Goal: Task Accomplishment & Management: Manage account settings

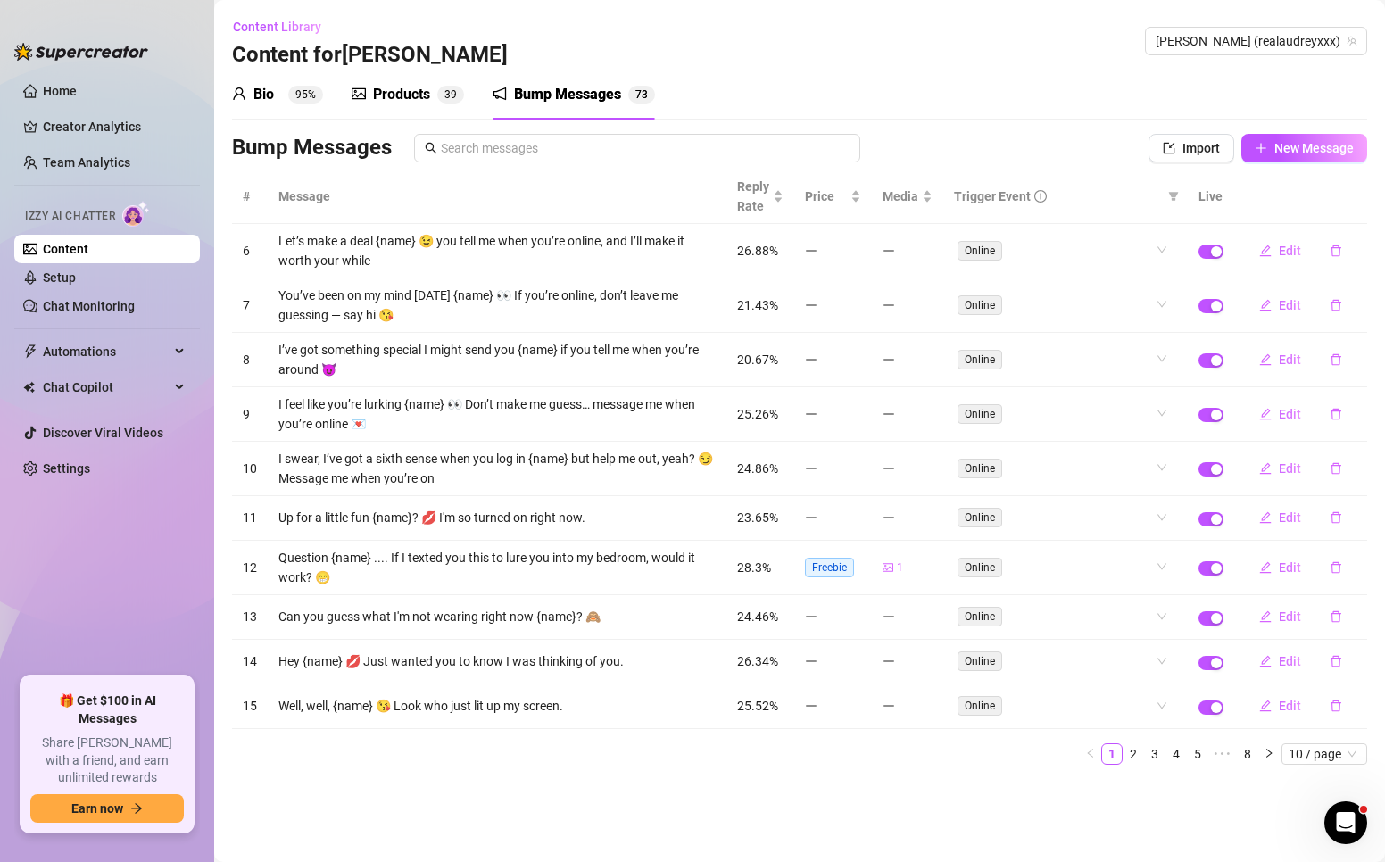
click at [298, 89] on sup "95%" at bounding box center [305, 95] width 35 height 18
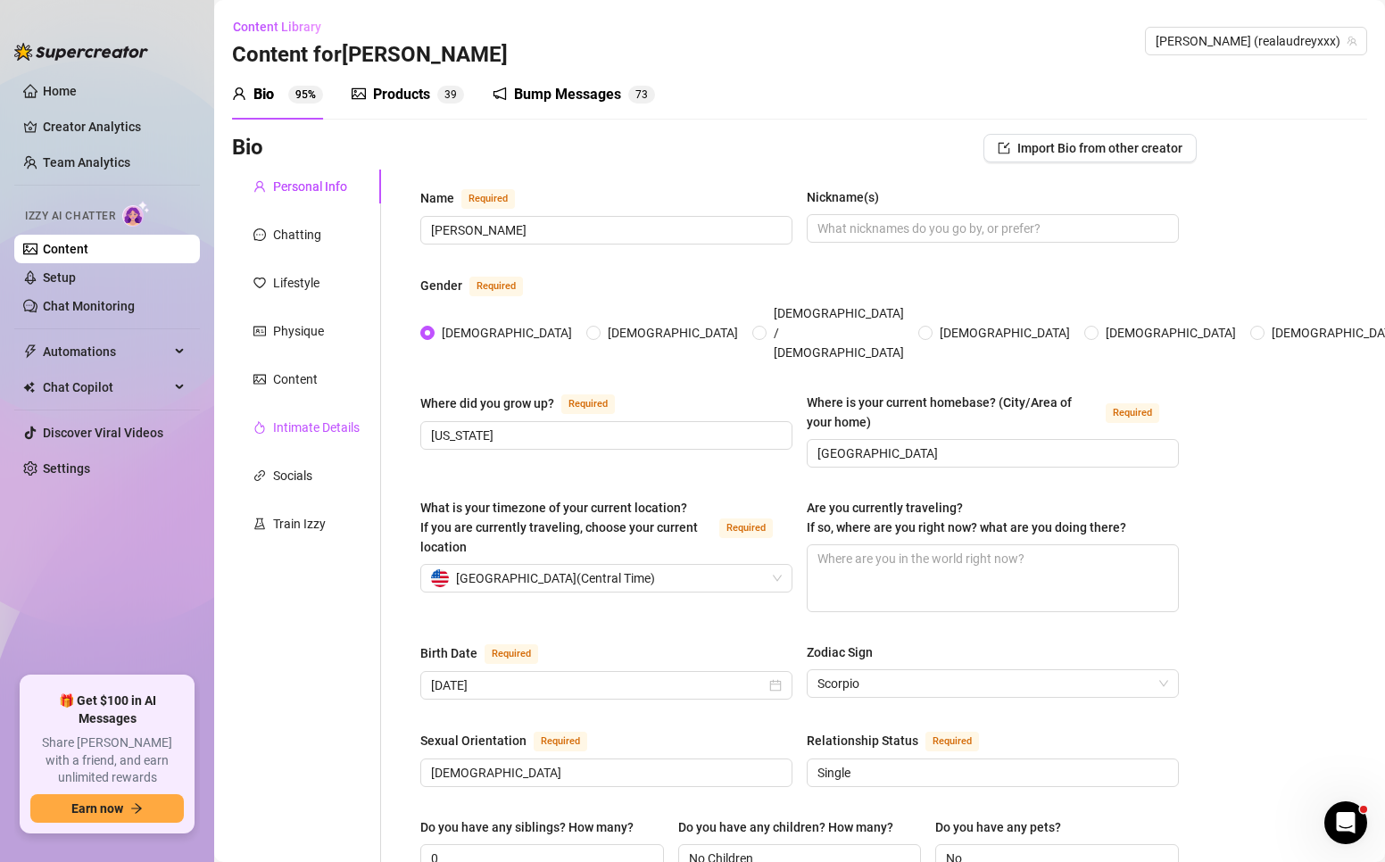
click at [300, 430] on div "Intimate Details" at bounding box center [316, 428] width 87 height 20
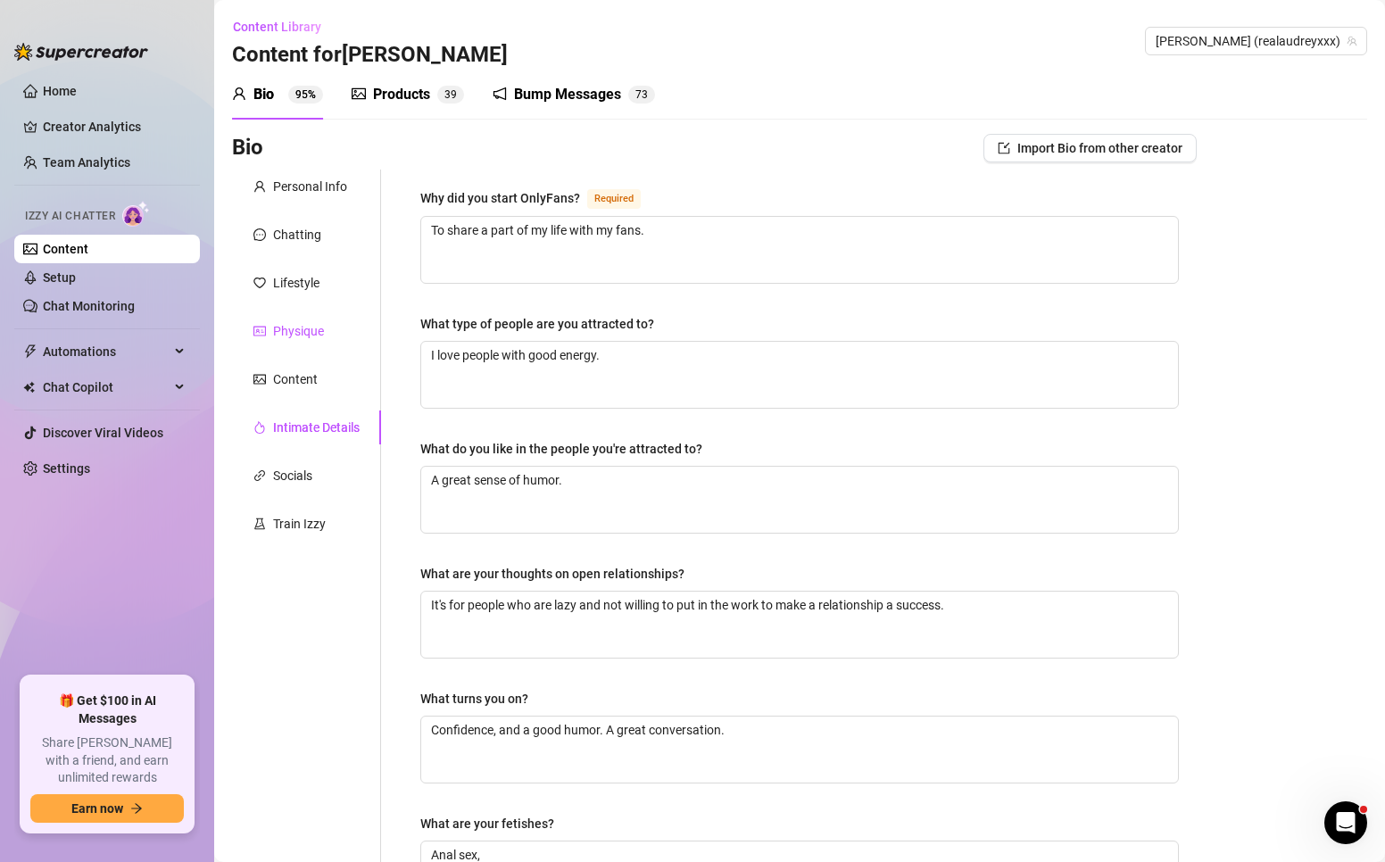
click at [294, 328] on div "Physique" at bounding box center [298, 331] width 51 height 20
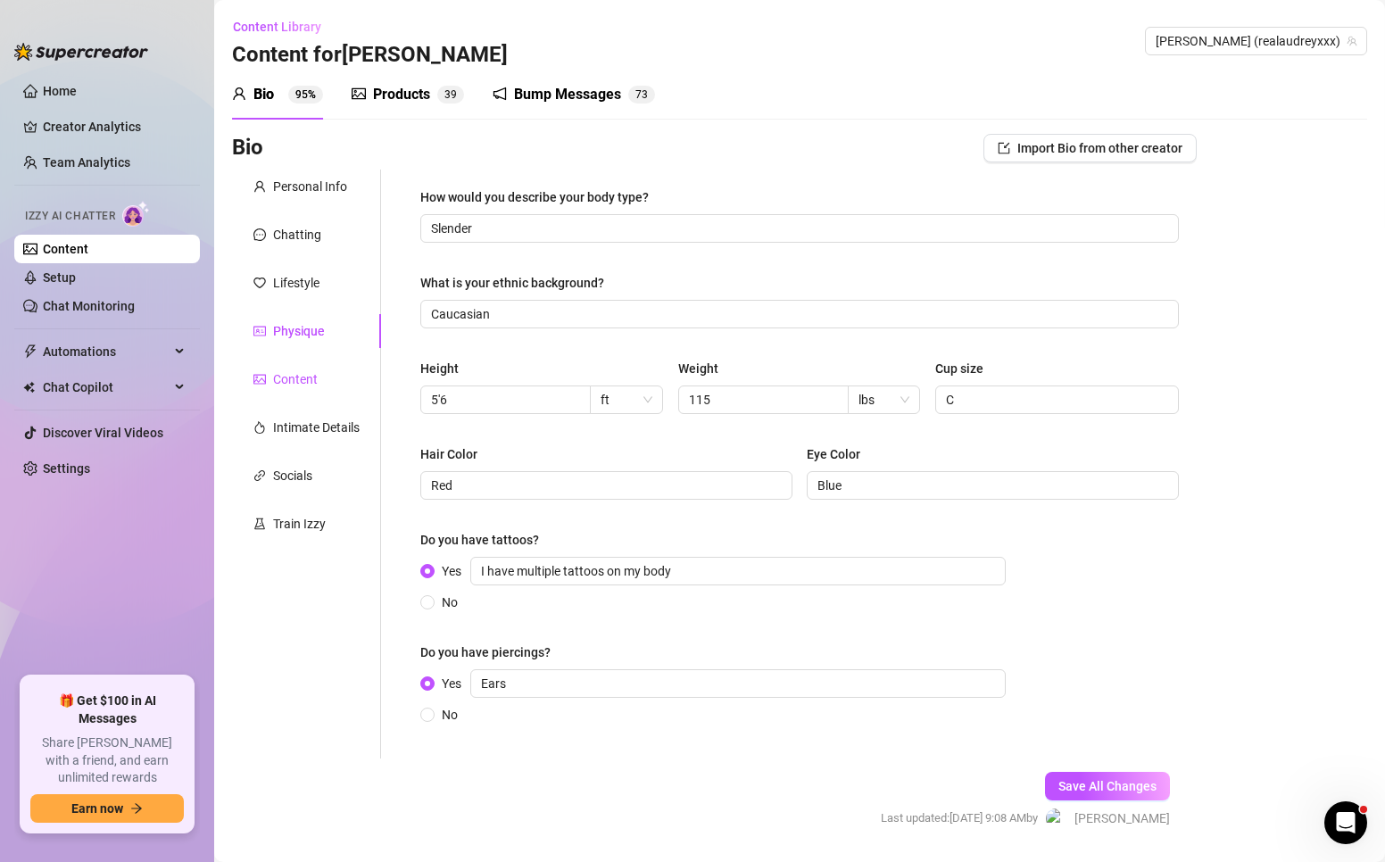
click at [291, 370] on div "Content" at bounding box center [295, 380] width 45 height 20
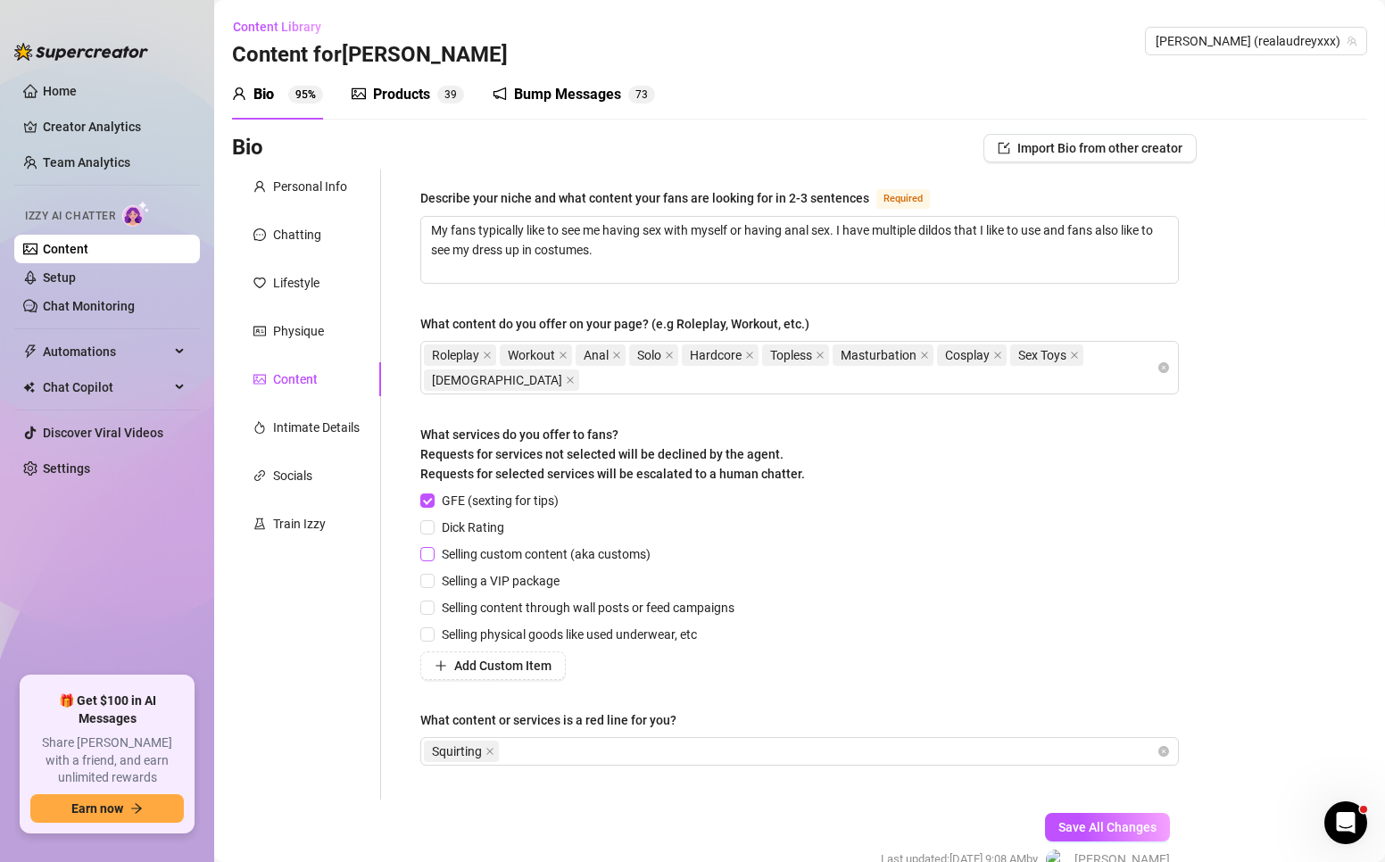
click at [431, 553] on input "Selling custom content (aka customs)" at bounding box center [426, 553] width 12 height 12
checkbox input "true"
click at [1130, 829] on span "Save All Changes" at bounding box center [1108, 827] width 98 height 14
click at [427, 528] on input "Dick Rating" at bounding box center [426, 526] width 12 height 12
click at [426, 530] on input "Dick Rating" at bounding box center [426, 526] width 12 height 12
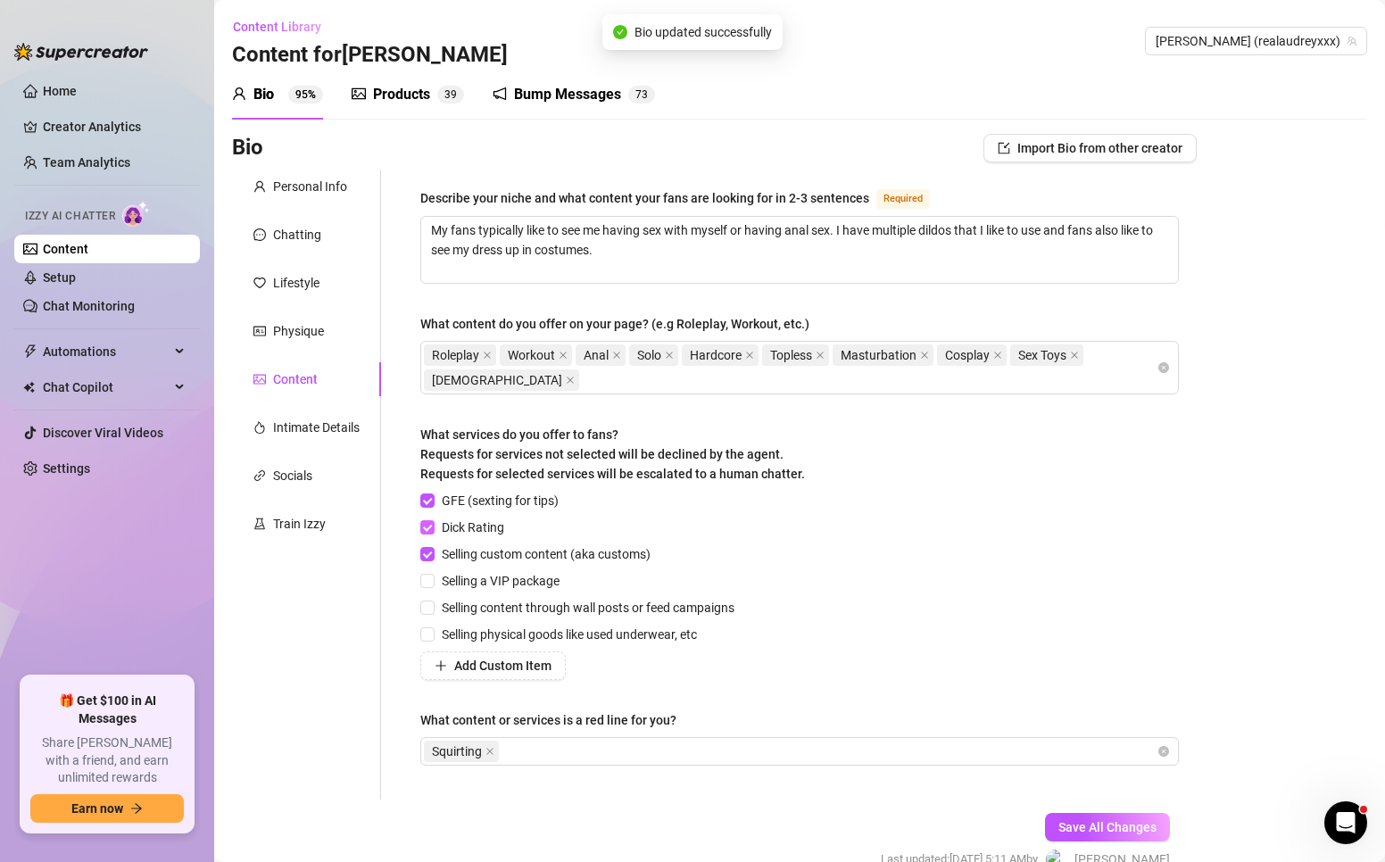
click at [426, 530] on input "Dick Rating" at bounding box center [426, 526] width 12 height 12
checkbox input "false"
click at [1086, 820] on span "Save All Changes" at bounding box center [1108, 827] width 98 height 14
click at [576, 378] on div "Roleplay Workout Anal Solo Hardcore Topless Masturbation Cosplay Sex Toys [DEMO…" at bounding box center [790, 368] width 733 height 50
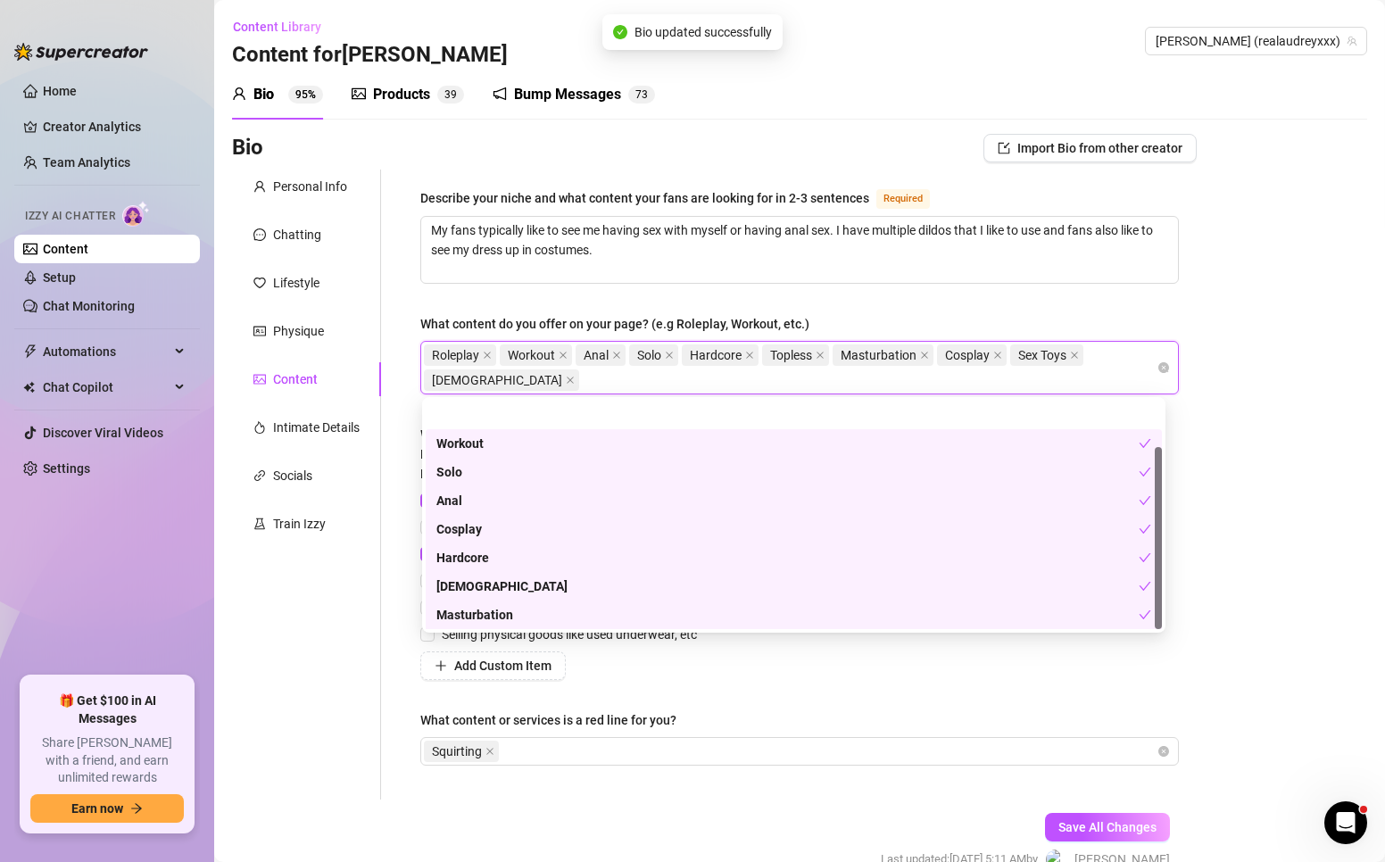
scroll to position [57, 0]
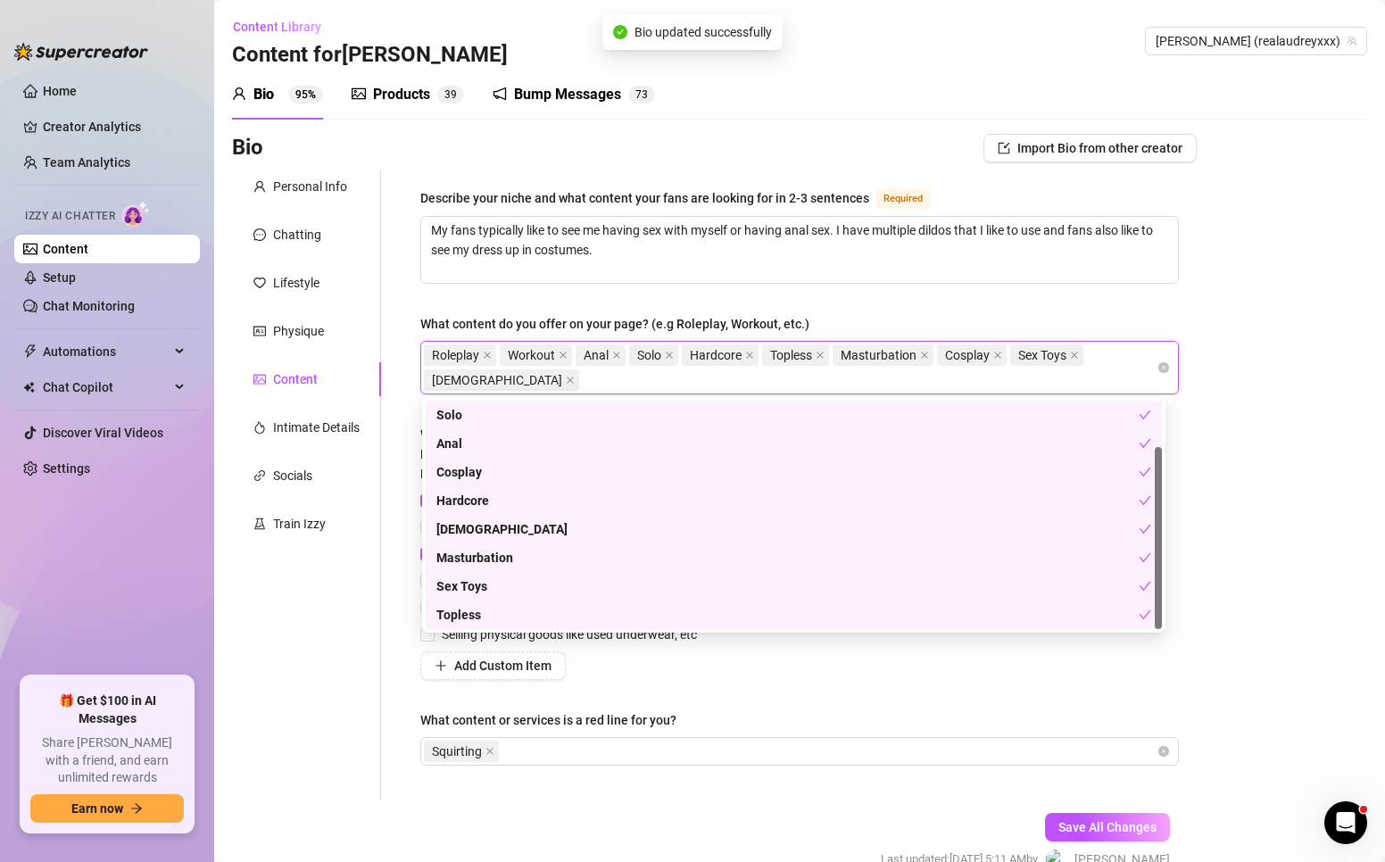
click at [322, 759] on div "Personal Info Chatting Lifestyle Physique Content Intimate Details Socials Trai…" at bounding box center [306, 485] width 149 height 630
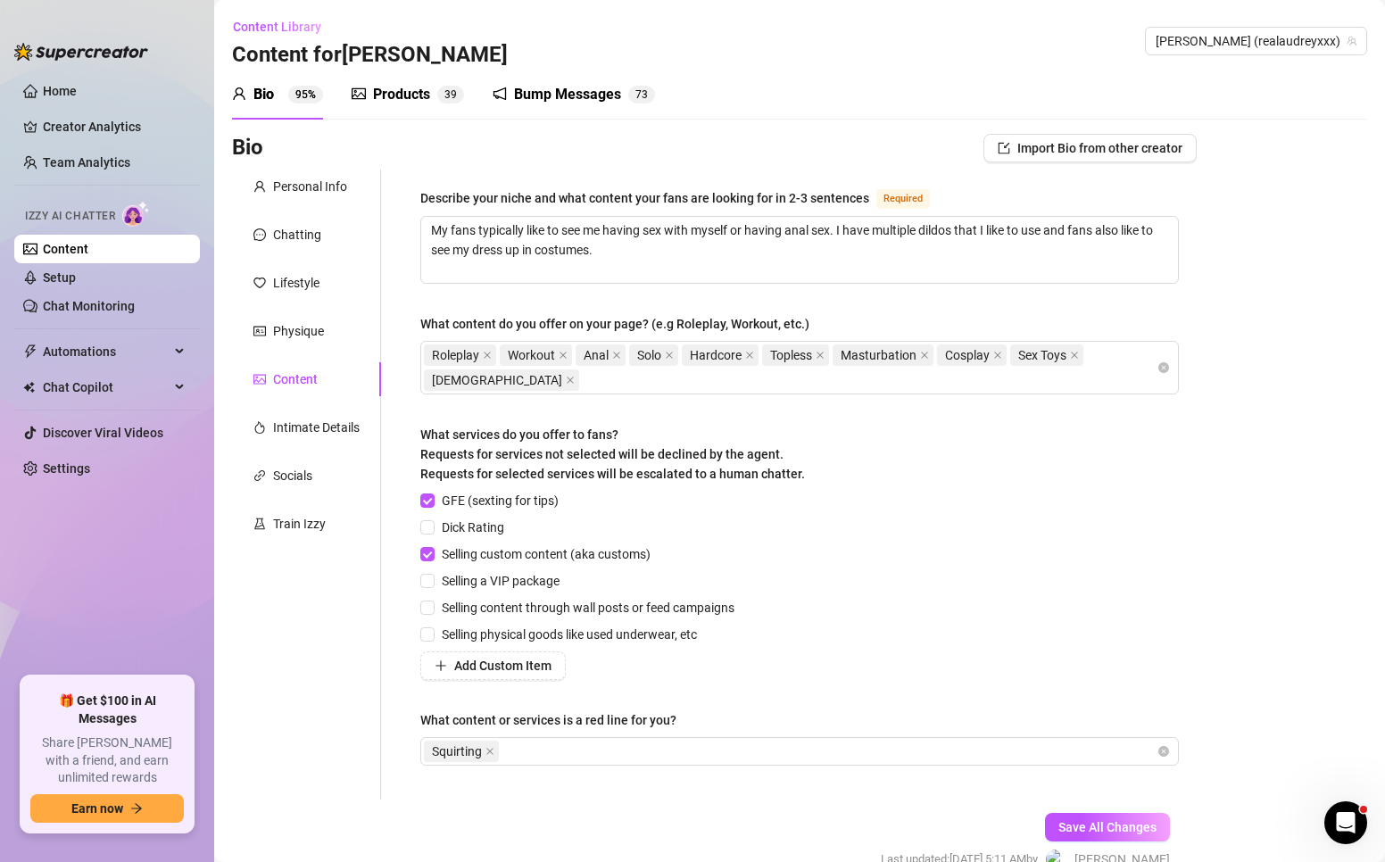
drag, startPoint x: 1062, startPoint y: 814, endPoint x: 677, endPoint y: 861, distance: 388.5
click at [1061, 814] on button "Save All Changes" at bounding box center [1107, 827] width 125 height 29
click at [290, 512] on div "Train Izzy" at bounding box center [306, 524] width 149 height 34
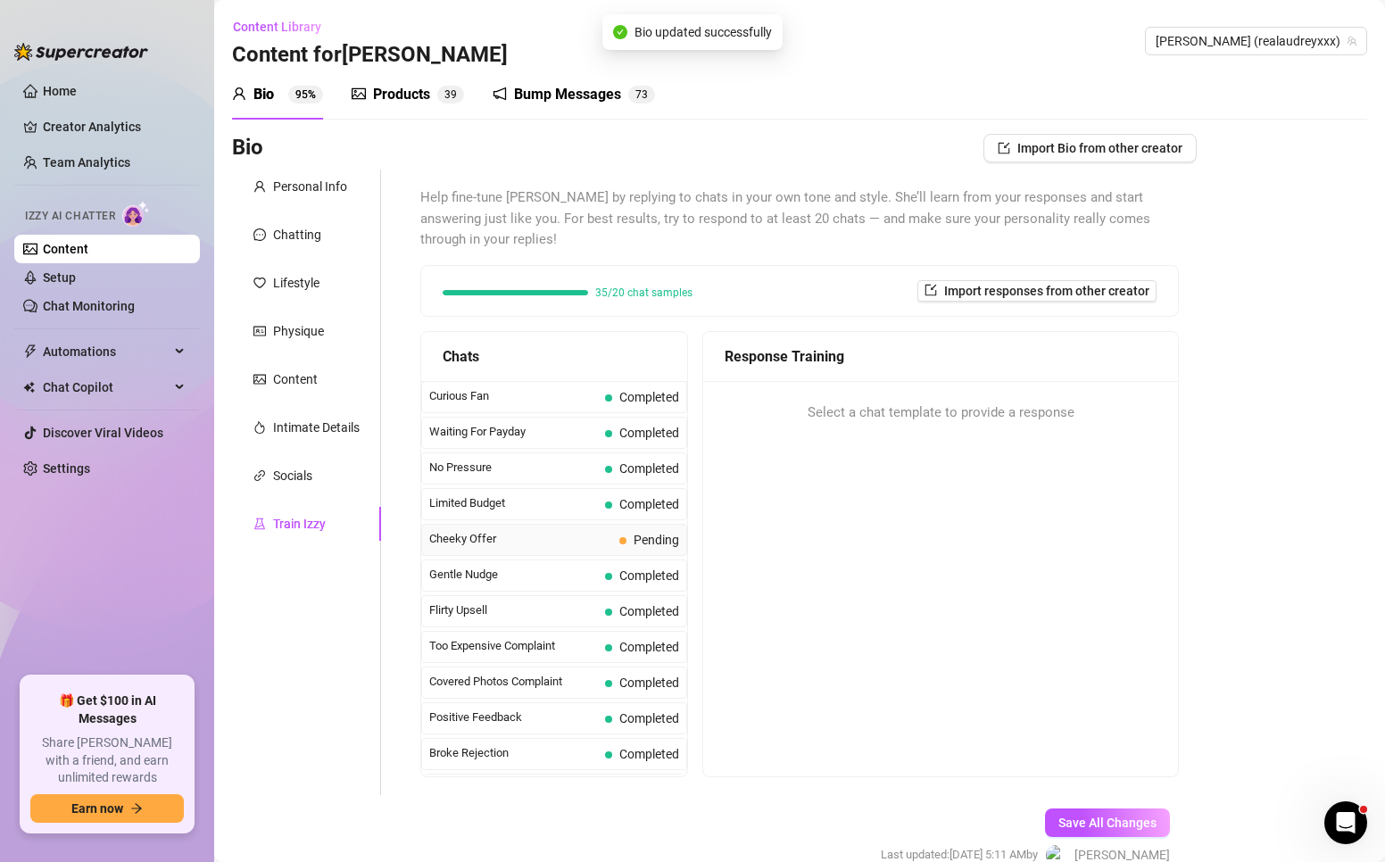
click at [486, 530] on span "Cheeky Offer" at bounding box center [520, 539] width 183 height 18
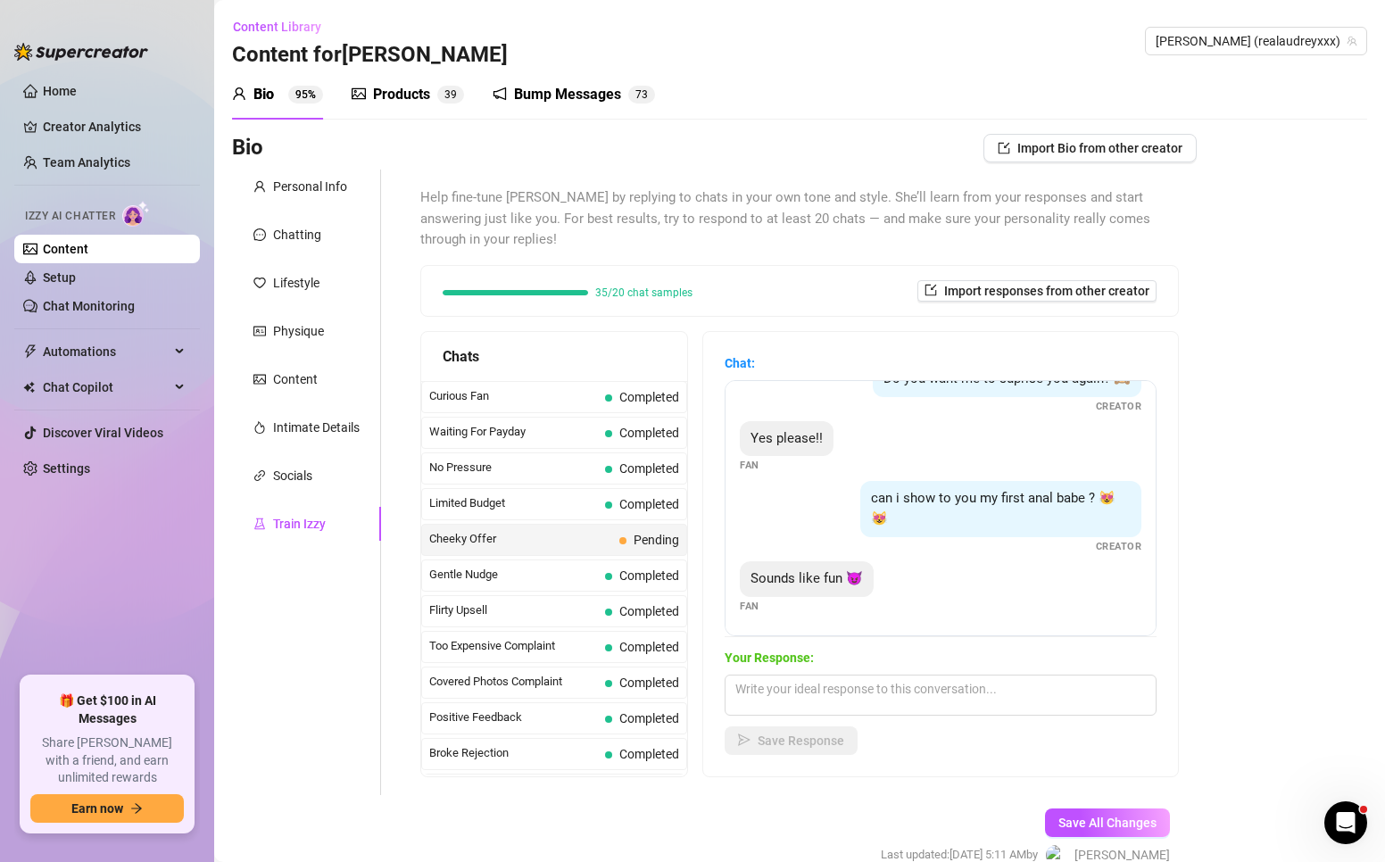
scroll to position [294, 0]
click at [890, 702] on textarea at bounding box center [941, 695] width 432 height 41
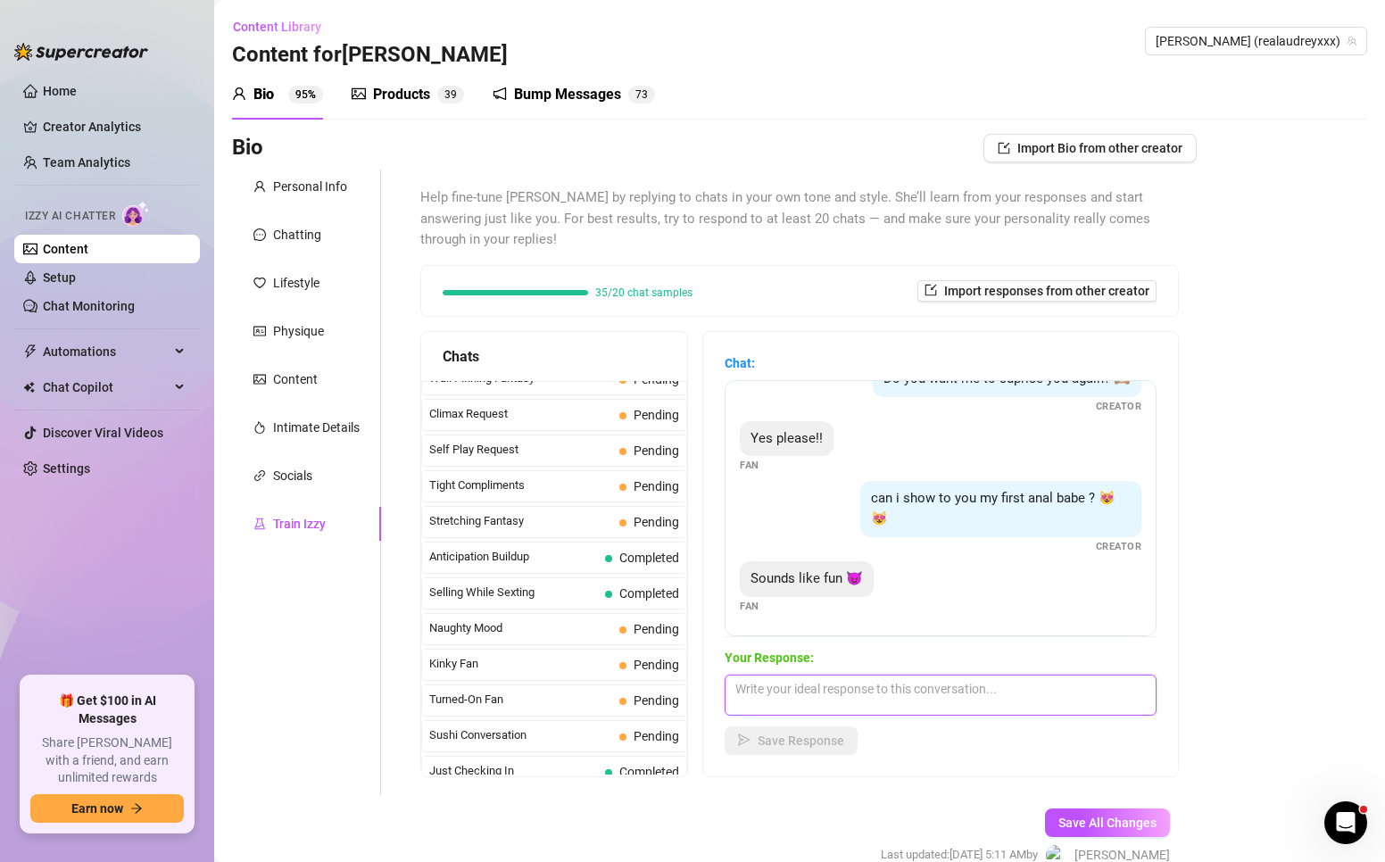
scroll to position [714, 0]
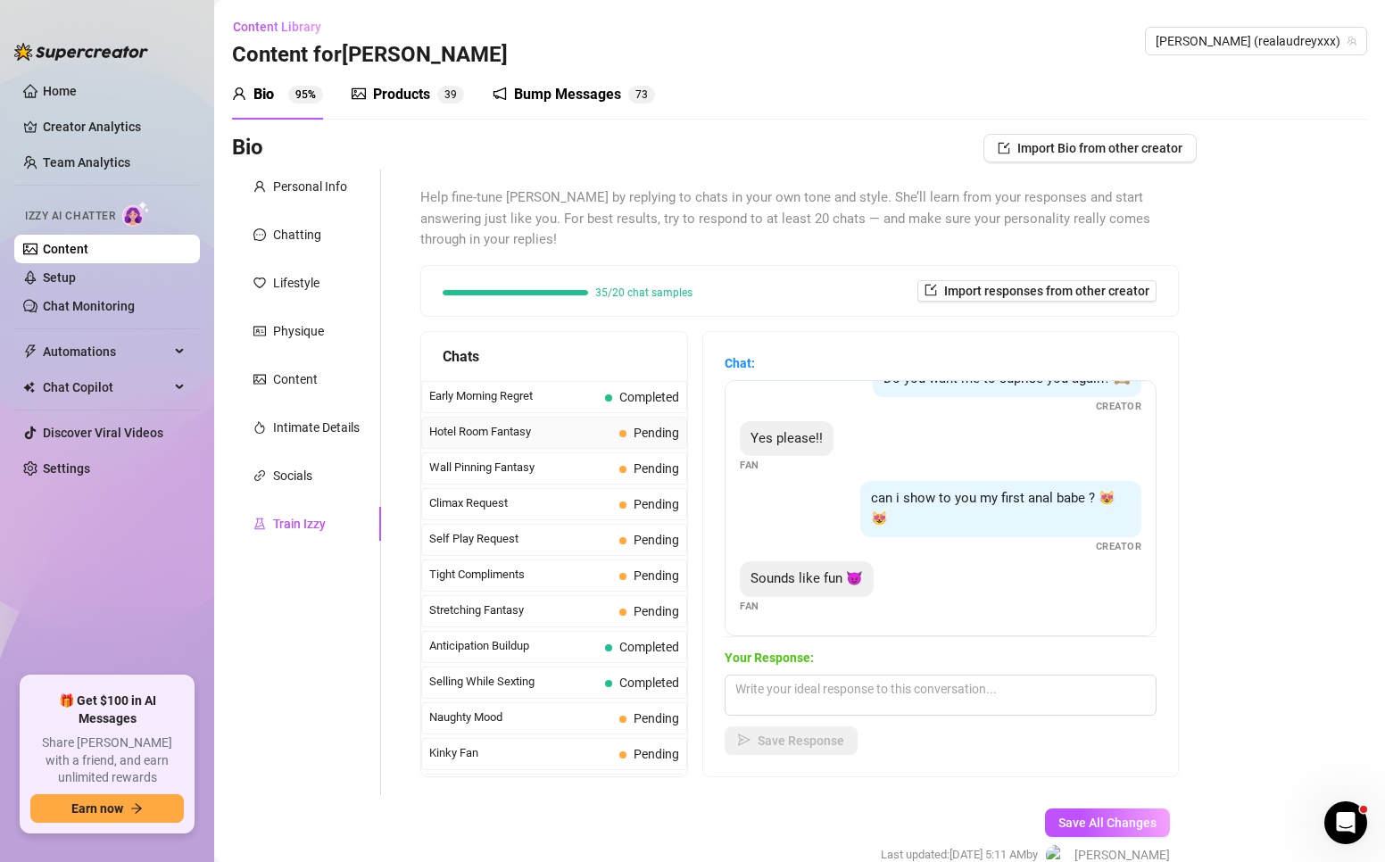
click at [474, 435] on span "Hotel Room Fantasy" at bounding box center [520, 432] width 183 height 18
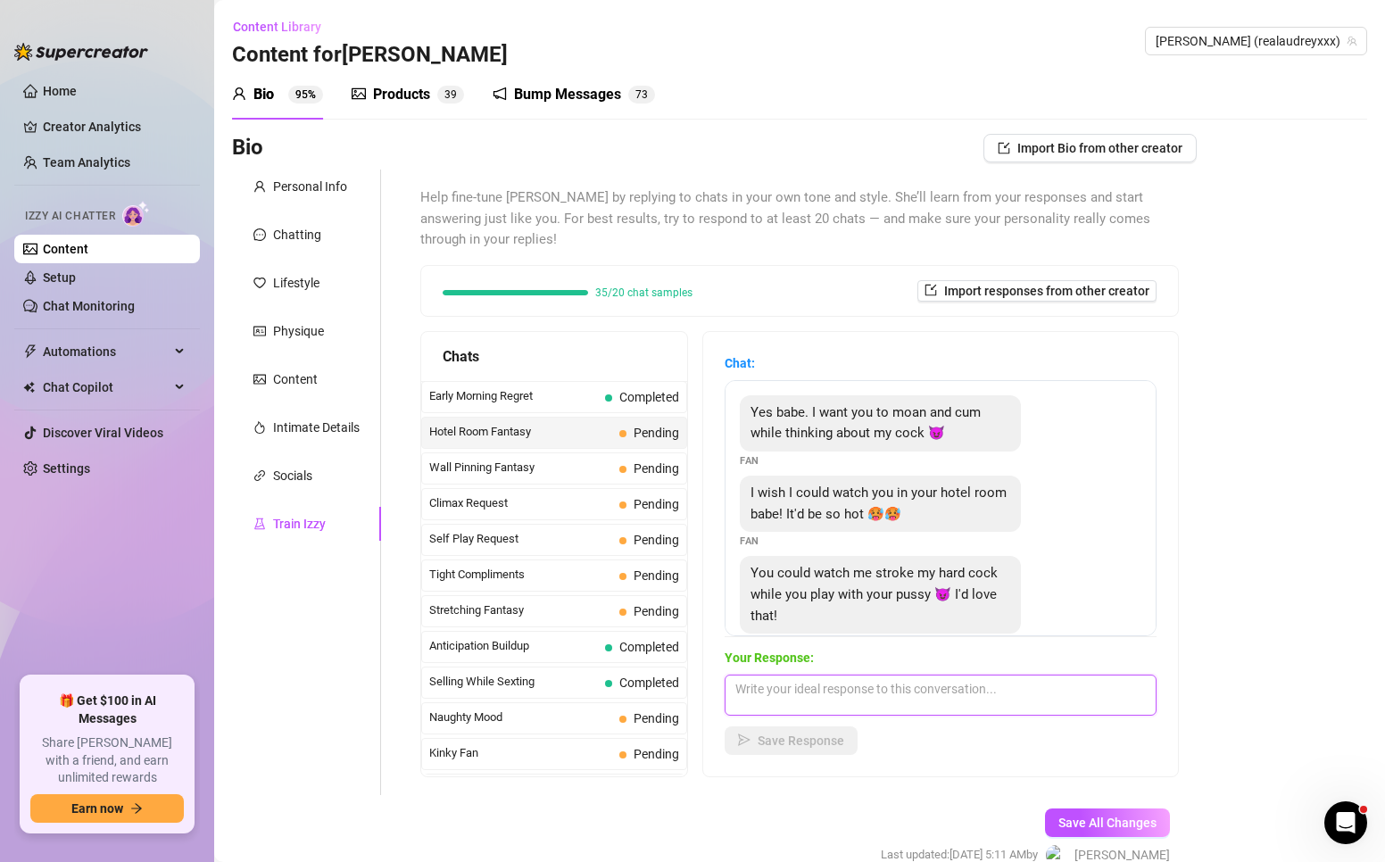
click at [850, 689] on textarea at bounding box center [941, 695] width 432 height 41
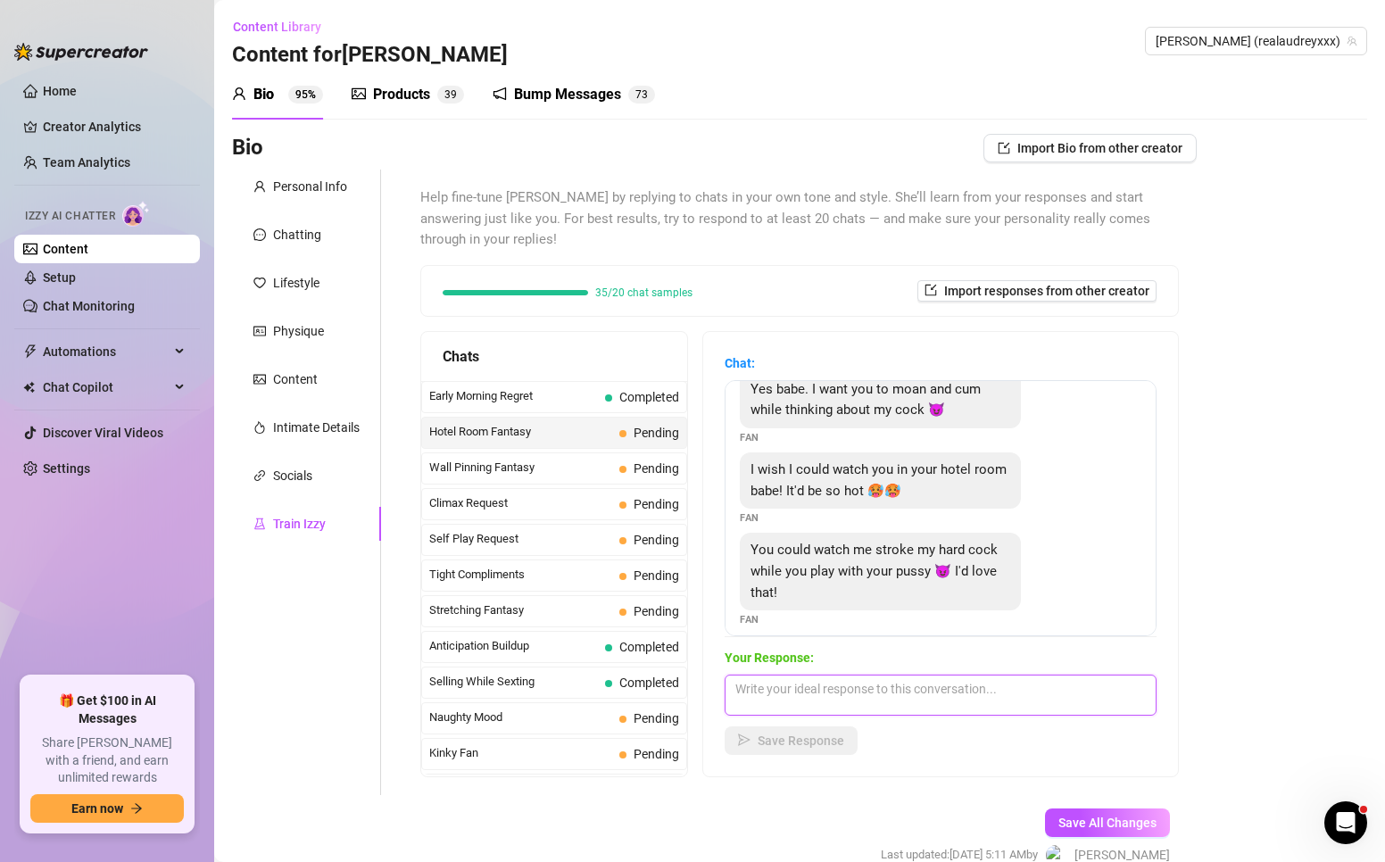
scroll to position [37, 0]
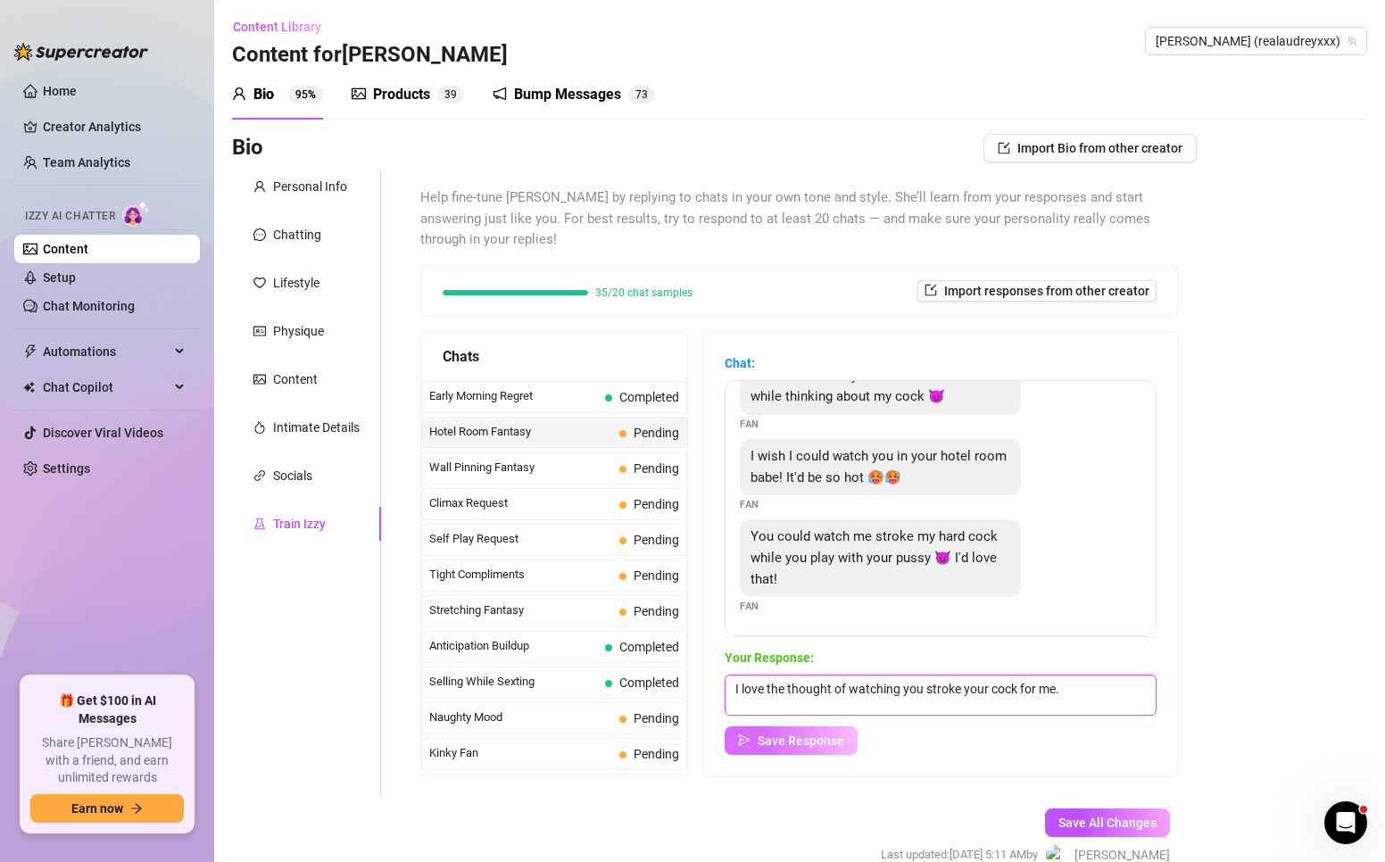
type textarea "I love the thought of watching you stroke your cock for me."
click at [787, 743] on span "Save Response" at bounding box center [801, 741] width 87 height 14
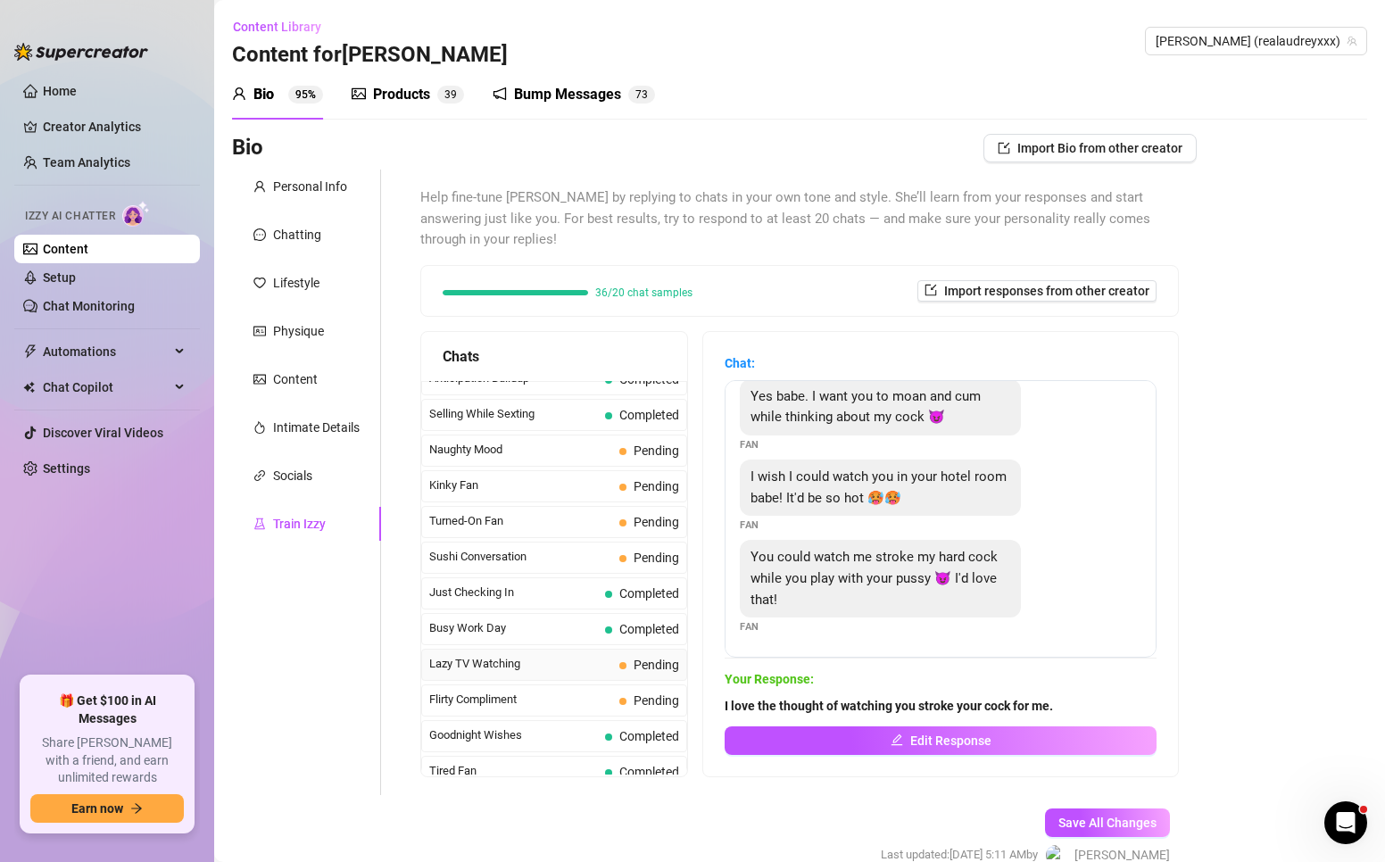
scroll to position [1071, 0]
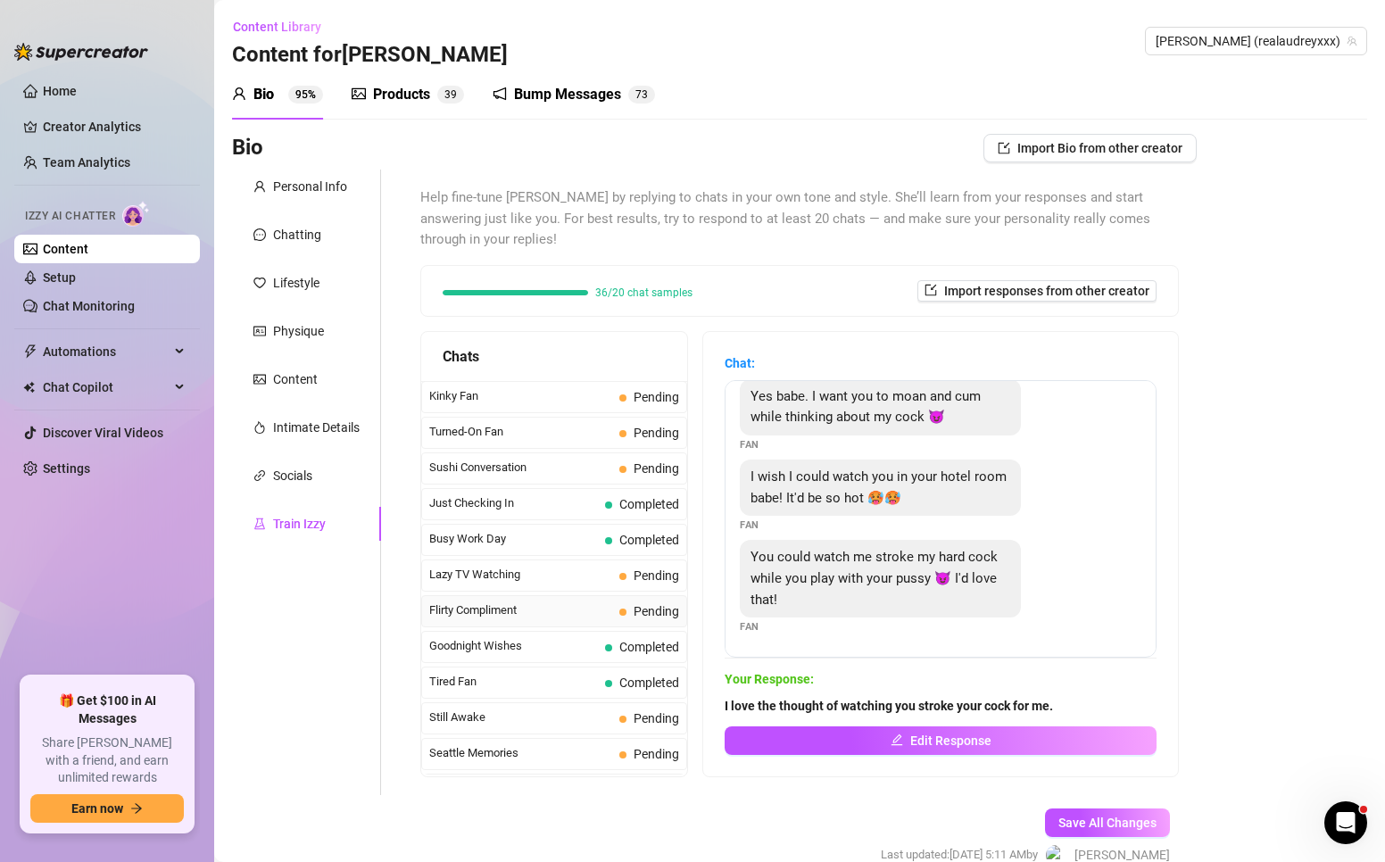
click at [504, 609] on span "Flirty Compliment" at bounding box center [520, 611] width 183 height 18
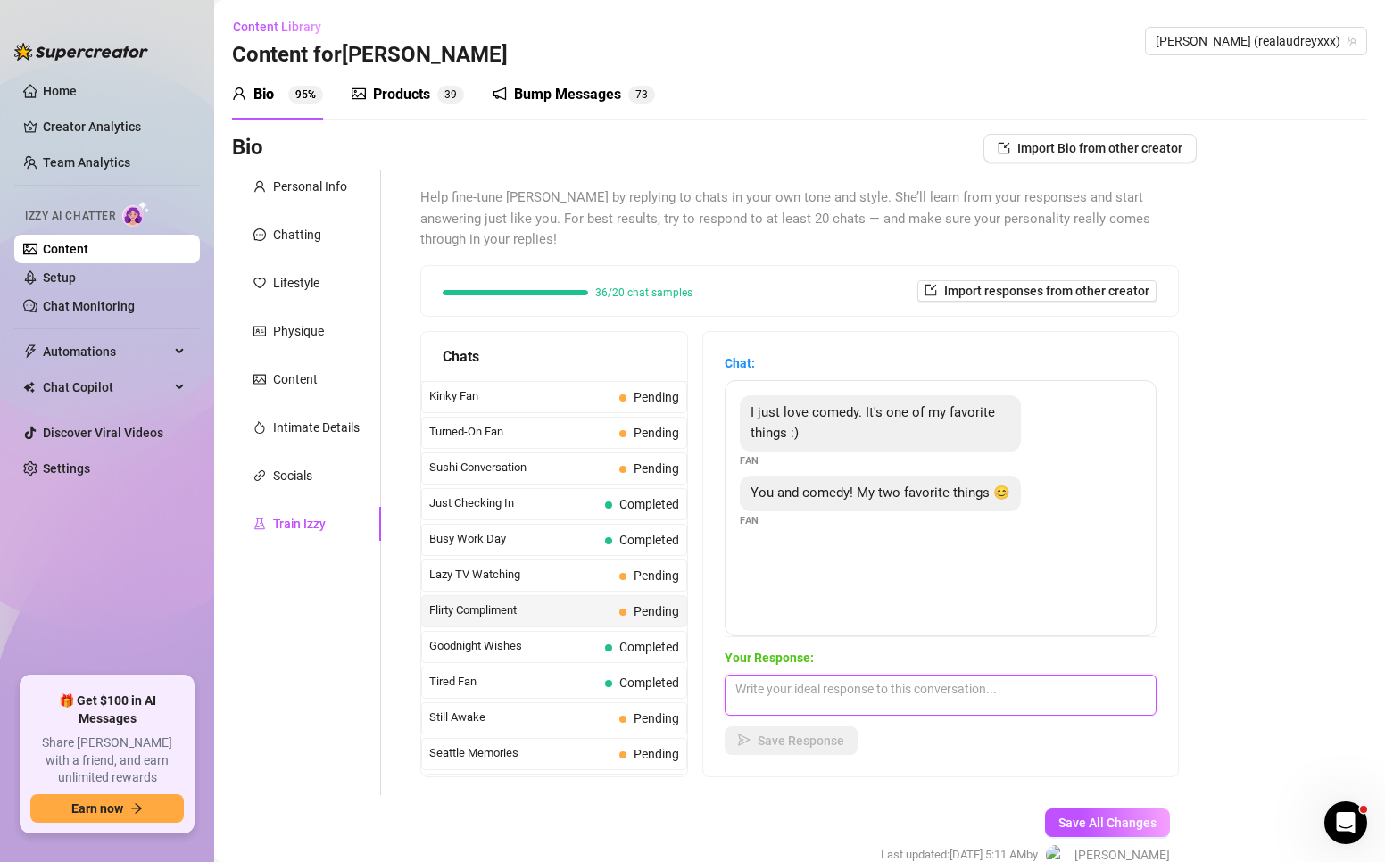
click at [765, 683] on textarea at bounding box center [941, 695] width 432 height 41
drag, startPoint x: 1039, startPoint y: 702, endPoint x: 984, endPoint y: 702, distance: 54.5
click at [987, 702] on textarea "You do know how to make me smile." at bounding box center [941, 695] width 432 height 41
type textarea "You do know how to make me smile."
click at [826, 734] on span "Save Response" at bounding box center [801, 741] width 87 height 14
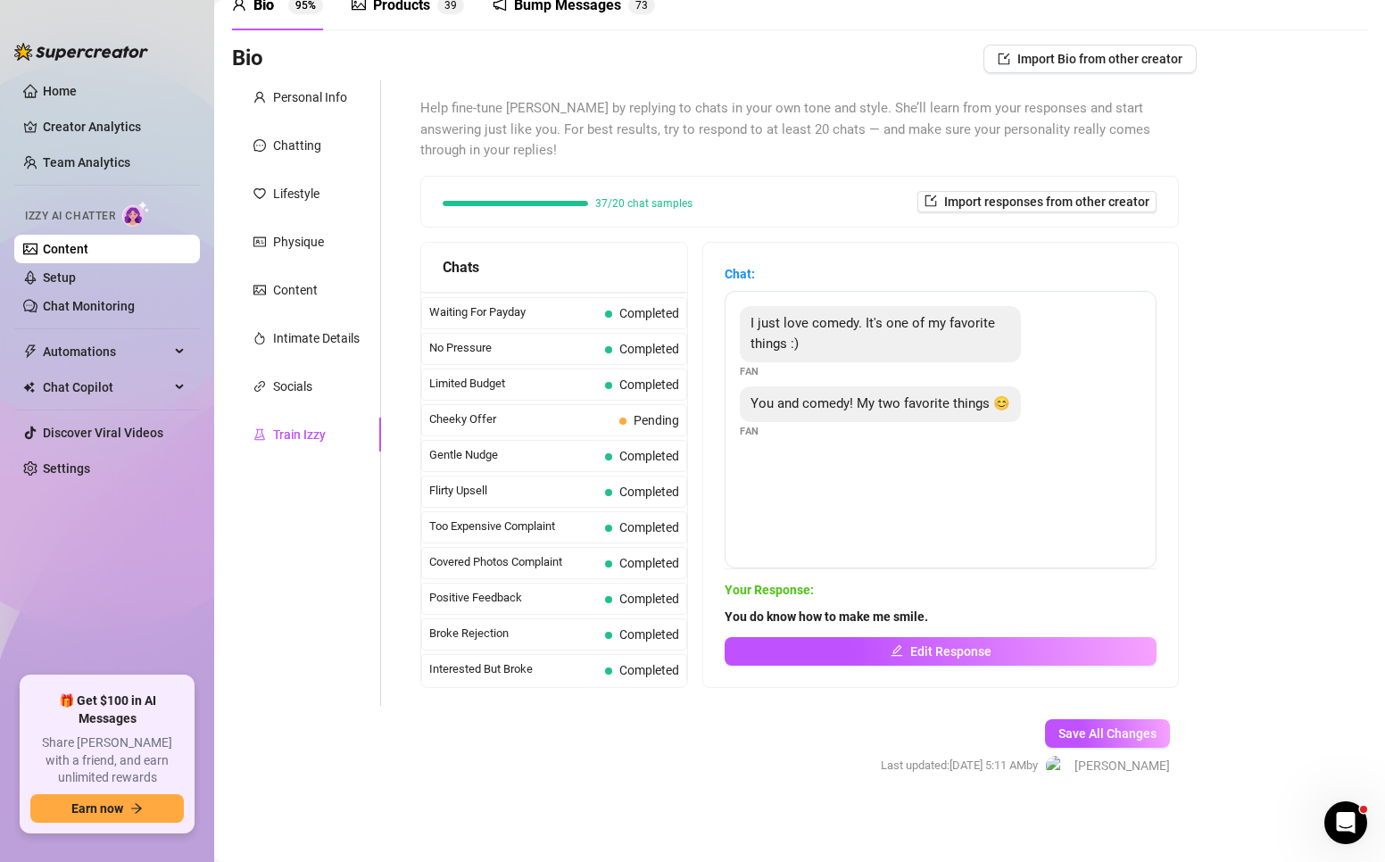
scroll to position [0, 0]
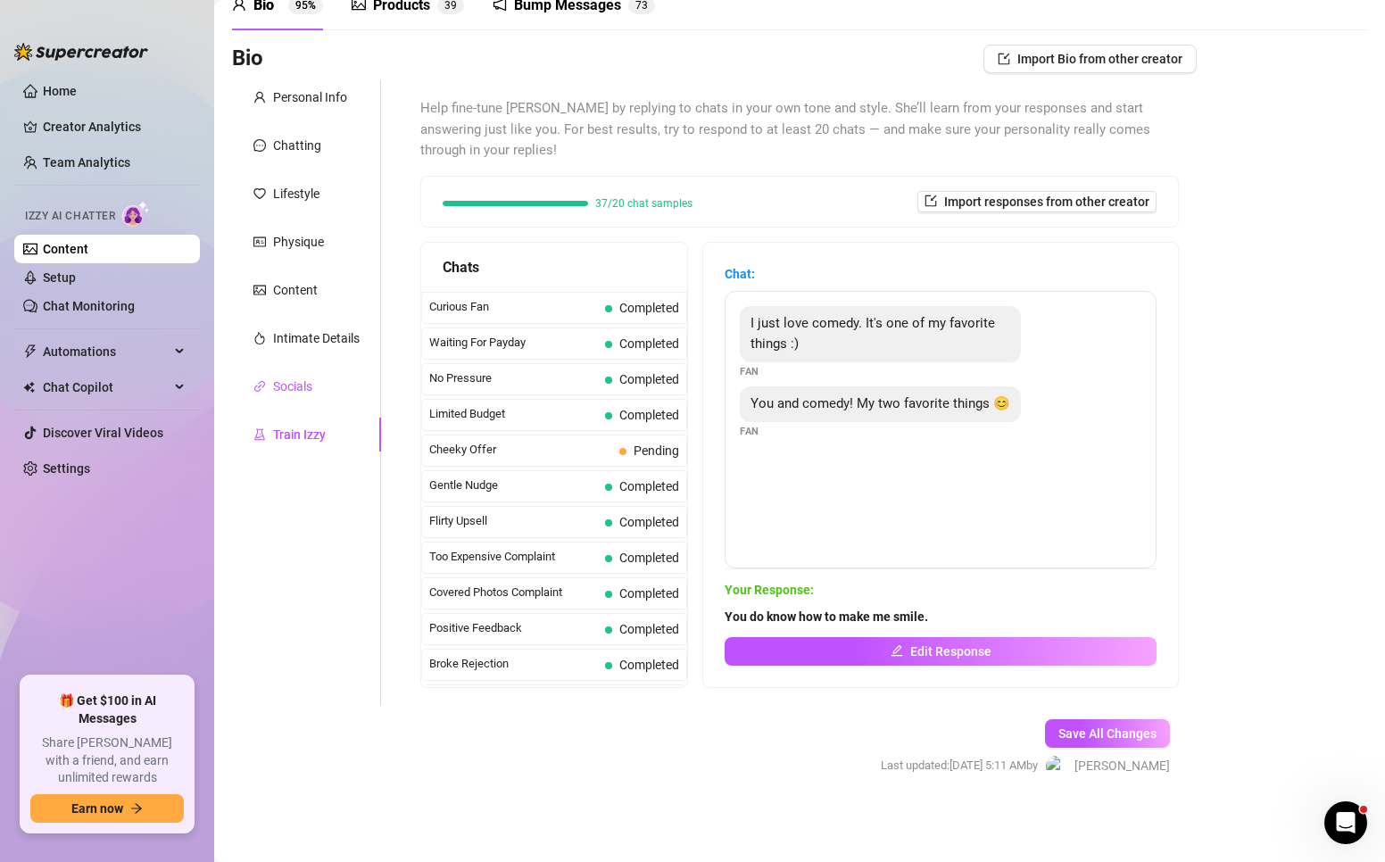
click at [300, 383] on div "Socials" at bounding box center [292, 387] width 39 height 20
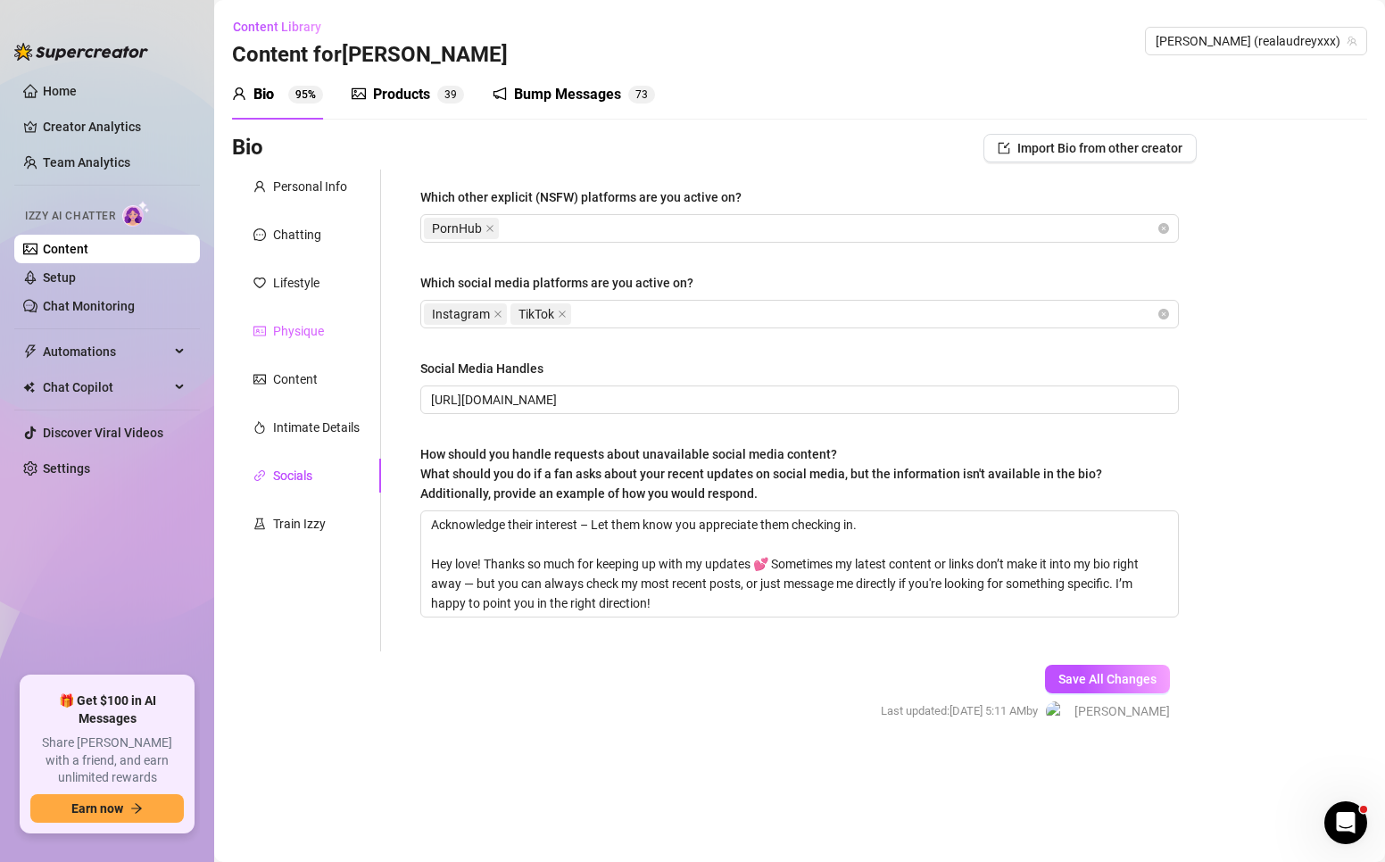
click at [300, 344] on div "Physique" at bounding box center [306, 331] width 149 height 34
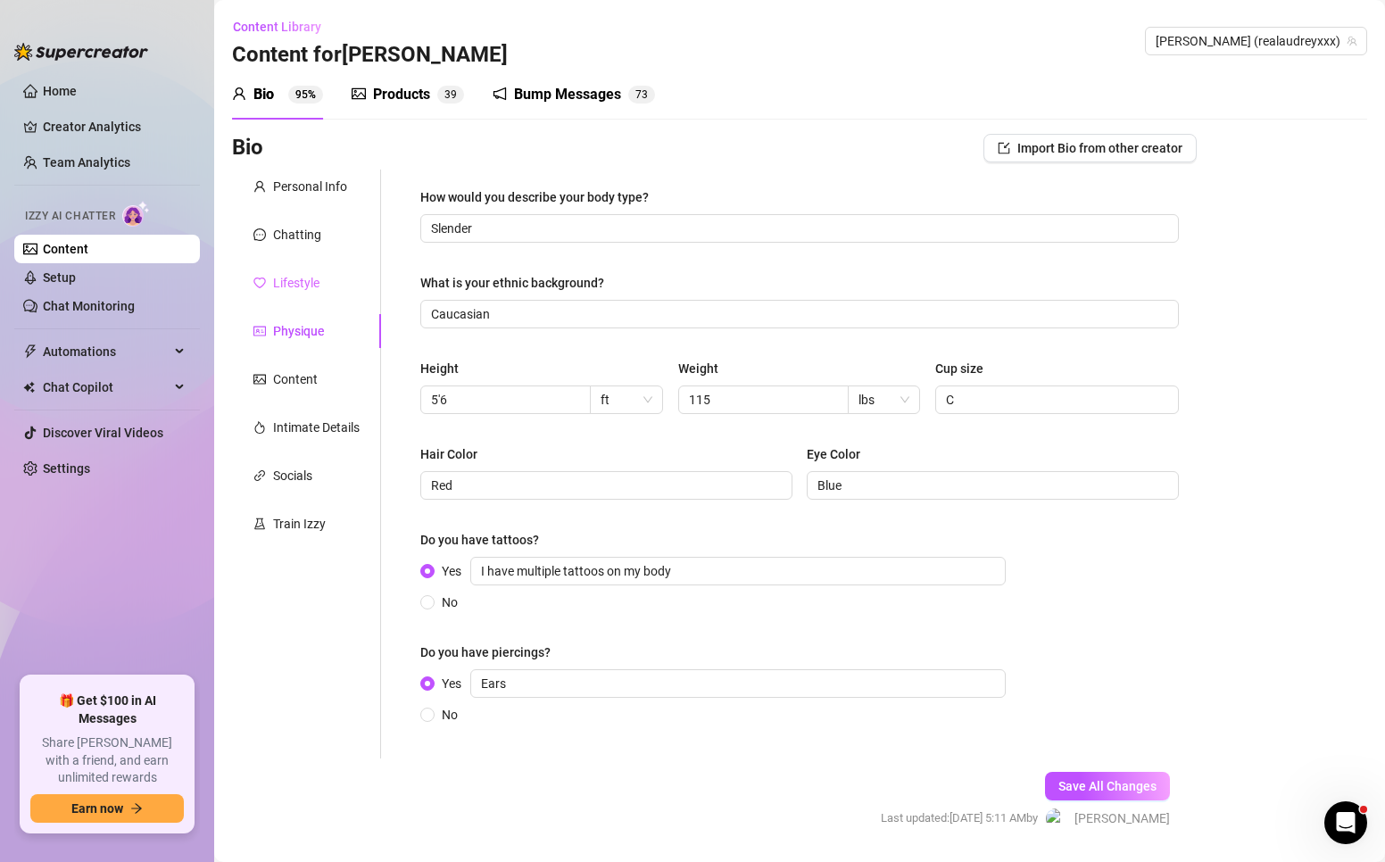
click at [300, 272] on div "Lifestyle" at bounding box center [306, 283] width 149 height 34
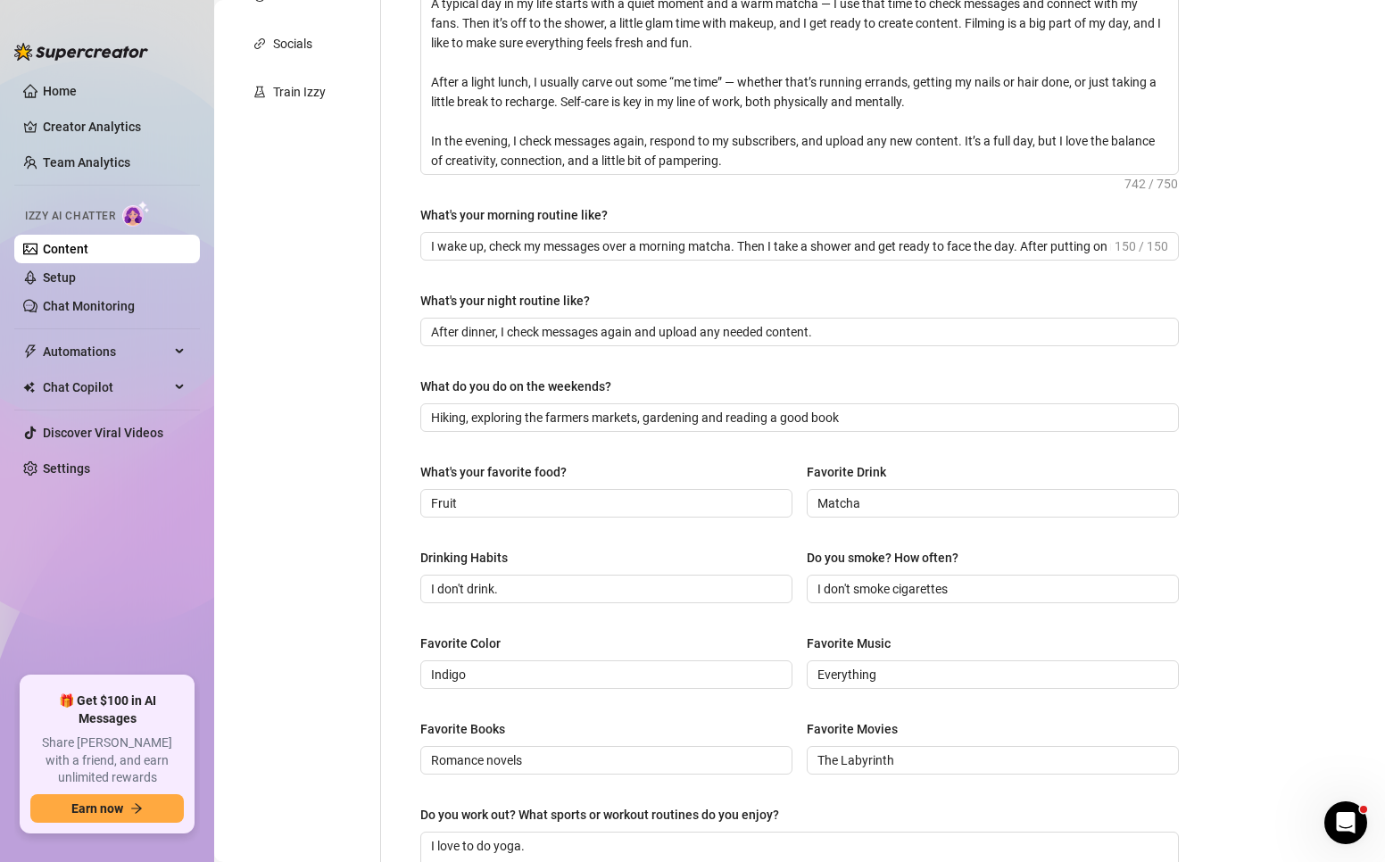
scroll to position [336, 0]
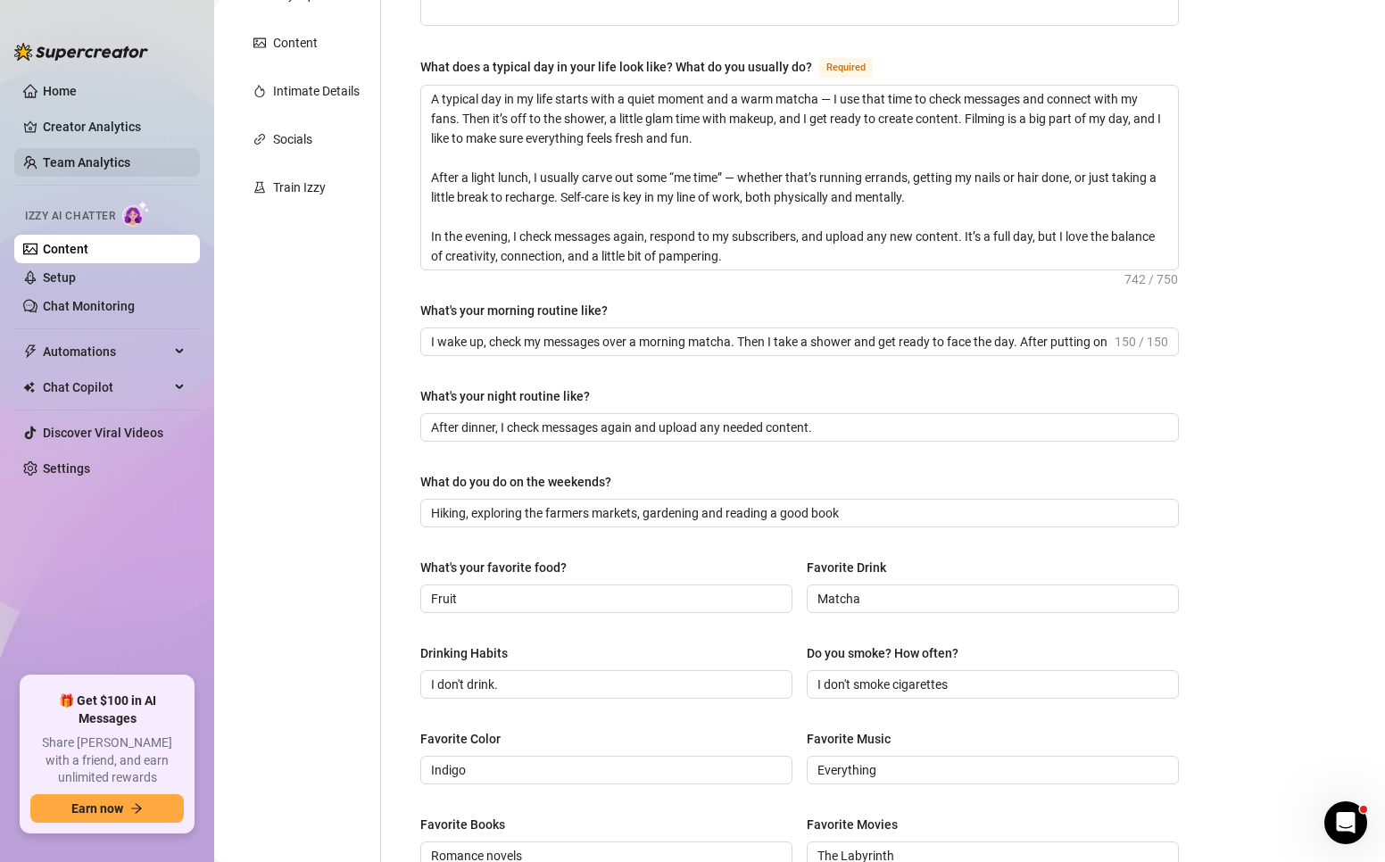
click at [43, 161] on link "Team Analytics" at bounding box center [86, 162] width 87 height 14
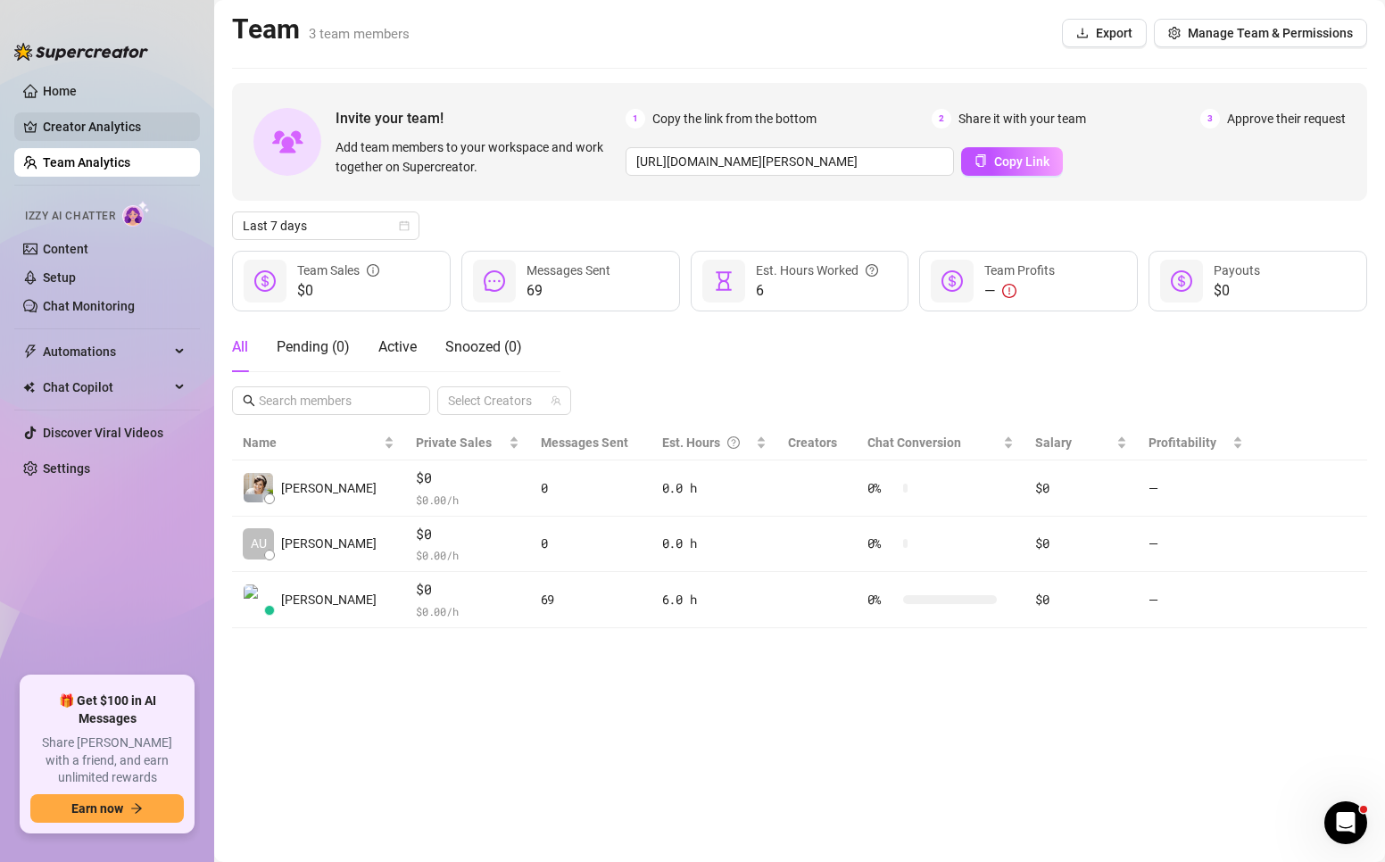
click at [78, 115] on link "Creator Analytics" at bounding box center [114, 126] width 143 height 29
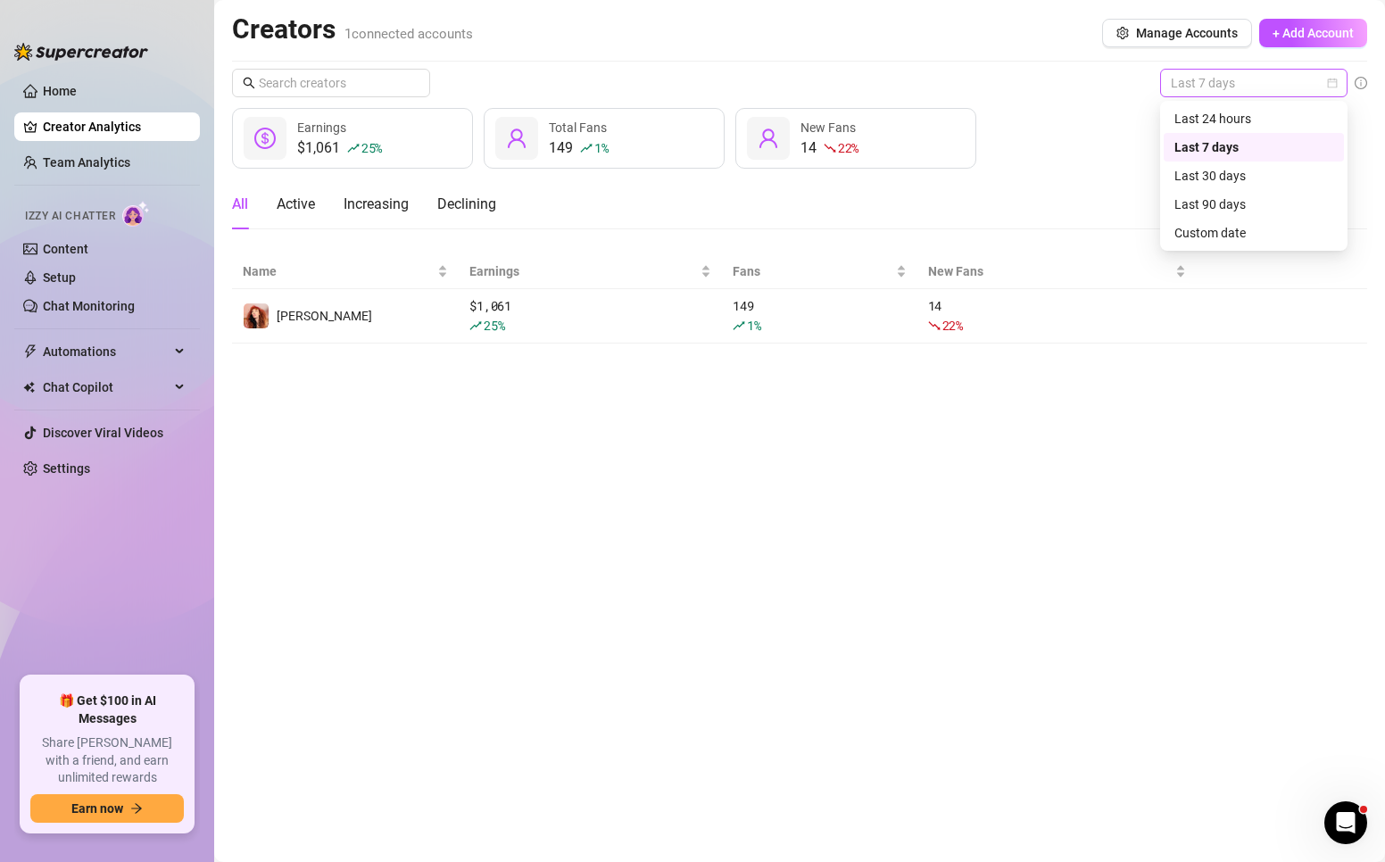
click at [1213, 76] on span "Last 7 days" at bounding box center [1254, 83] width 166 height 27
click at [1211, 169] on div "Last 30 days" at bounding box center [1254, 176] width 159 height 20
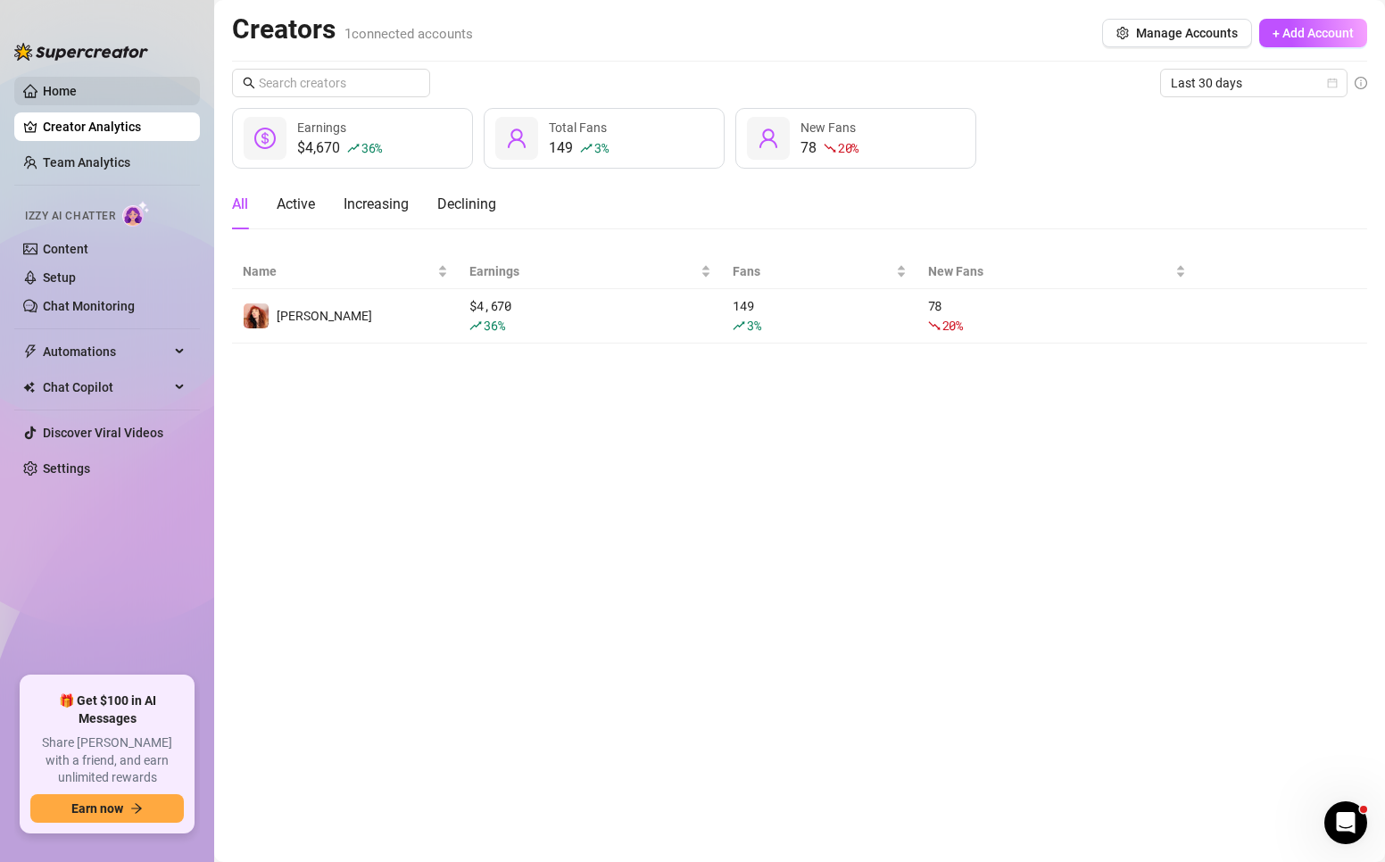
click at [77, 84] on link "Home" at bounding box center [60, 91] width 34 height 14
